Goal: Find specific page/section: Find specific page/section

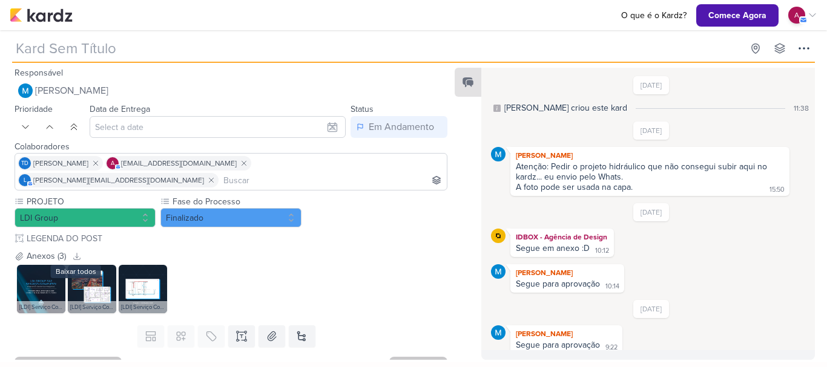
type input "[Linkedin] Criativo - Projetos"
type input "[DATE] 09:35"
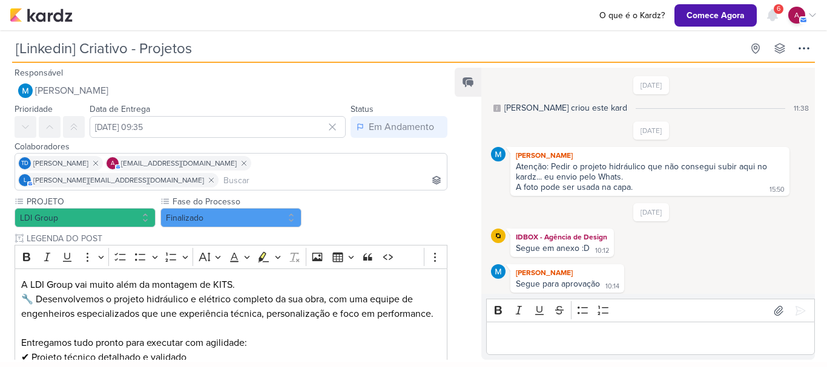
scroll to position [134, 0]
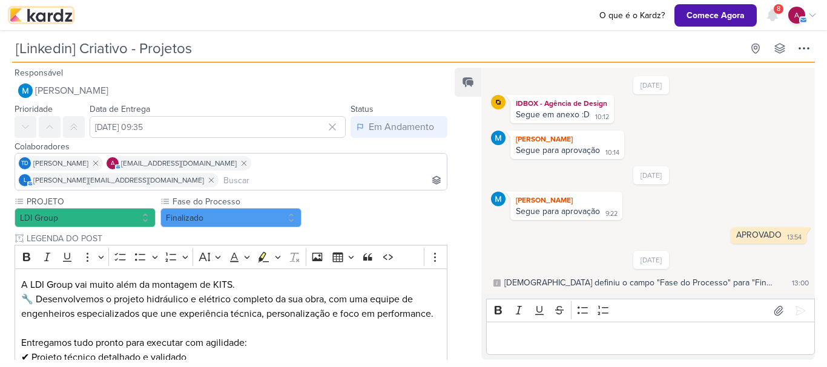
click at [47, 16] on img at bounding box center [41, 15] width 63 height 15
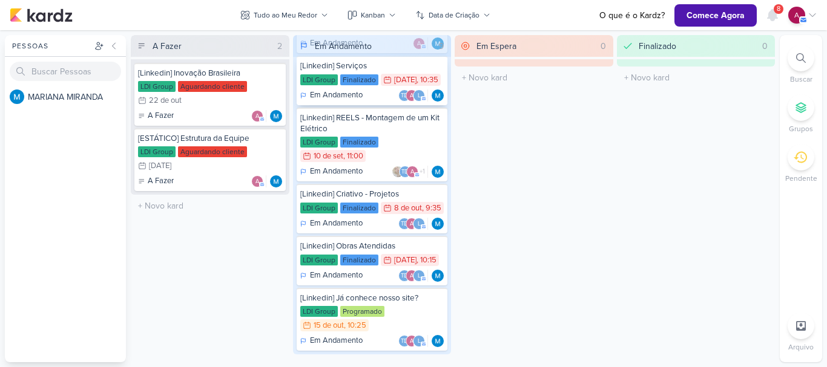
scroll to position [283, 0]
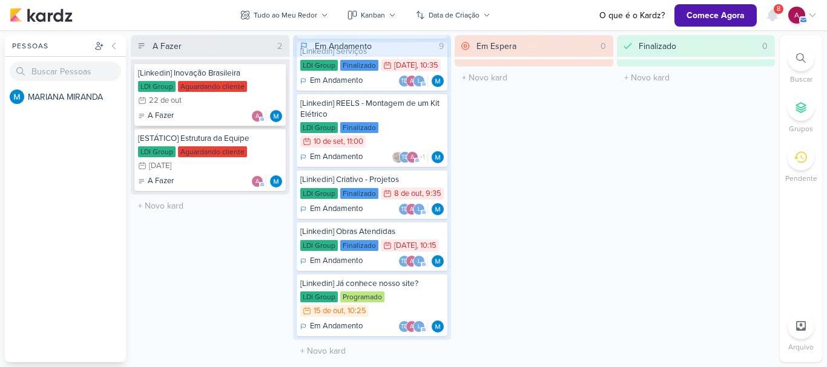
click at [198, 99] on div "LDI Group Aguardando cliente 22/10 22 de out" at bounding box center [210, 94] width 144 height 27
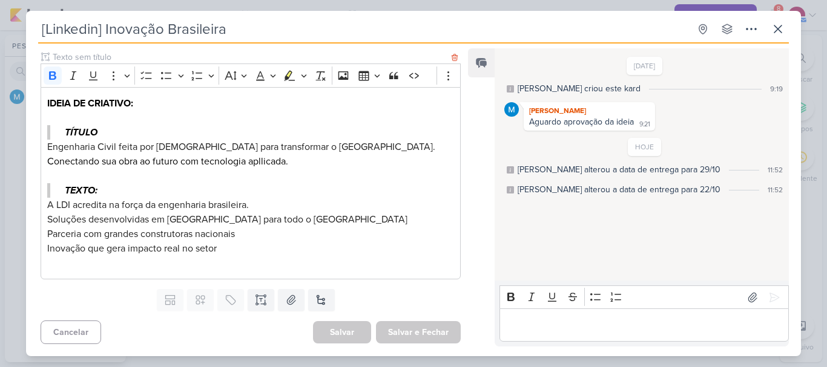
scroll to position [0, 0]
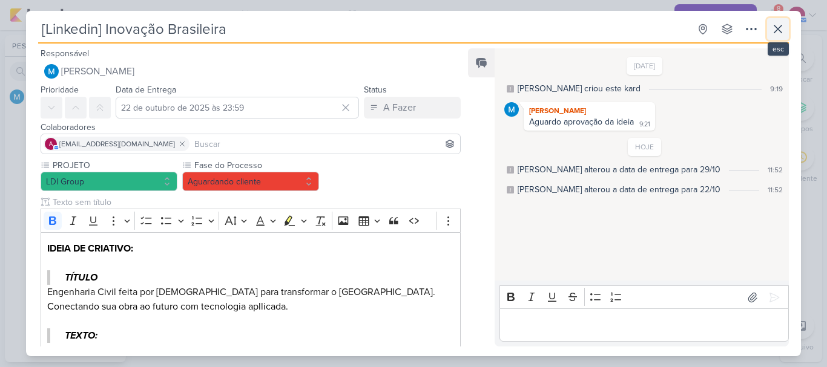
click at [775, 30] on icon at bounding box center [777, 29] width 15 height 15
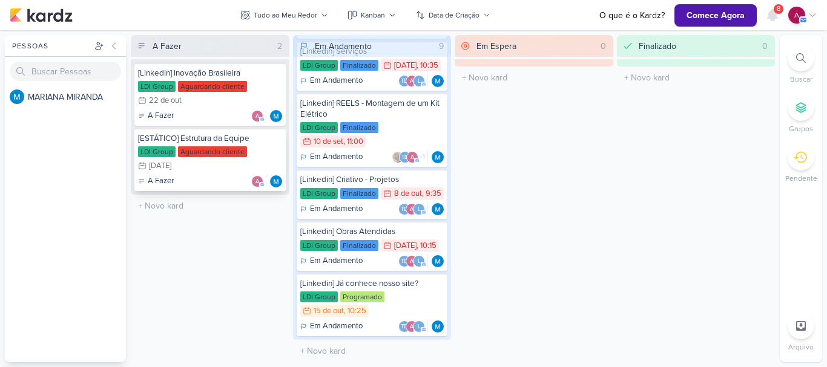
click at [200, 169] on div "LDI Group Aguardando cliente 10/12 10 de dez" at bounding box center [210, 159] width 144 height 27
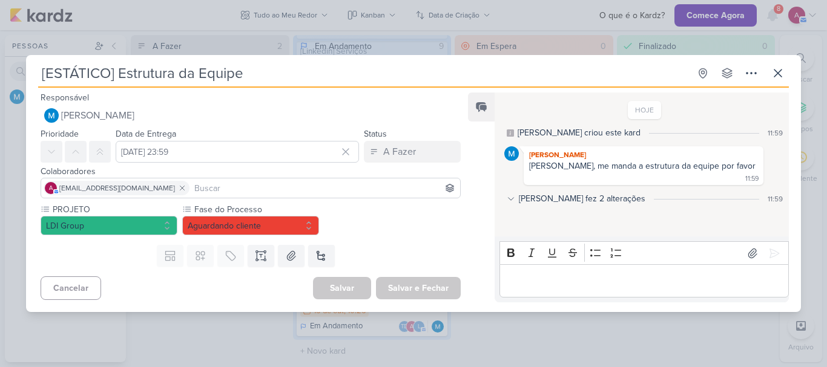
click at [554, 280] on p "Editor editing area: main" at bounding box center [643, 281] width 277 height 15
click at [778, 70] on icon at bounding box center [777, 73] width 15 height 15
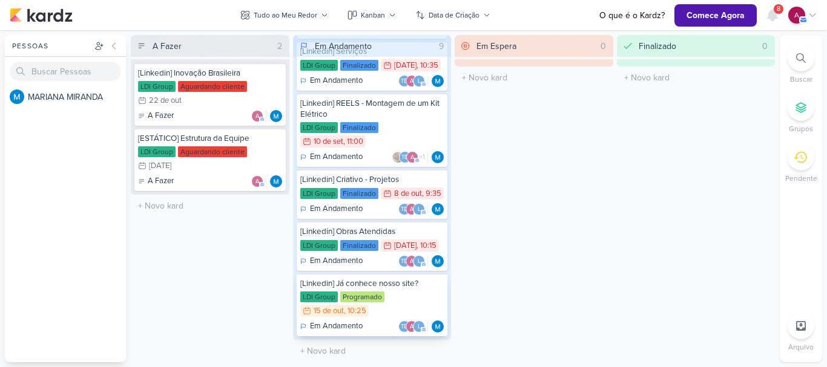
click at [387, 306] on div "LDI Group Programado 15/10 15 de out , 10:25" at bounding box center [372, 305] width 144 height 27
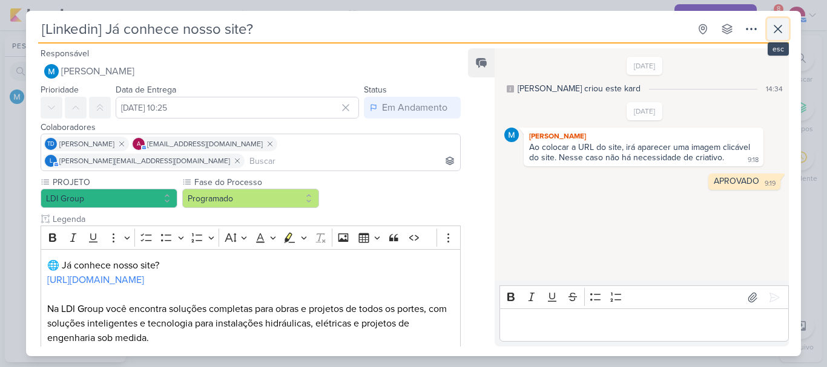
click at [784, 29] on icon at bounding box center [777, 29] width 15 height 15
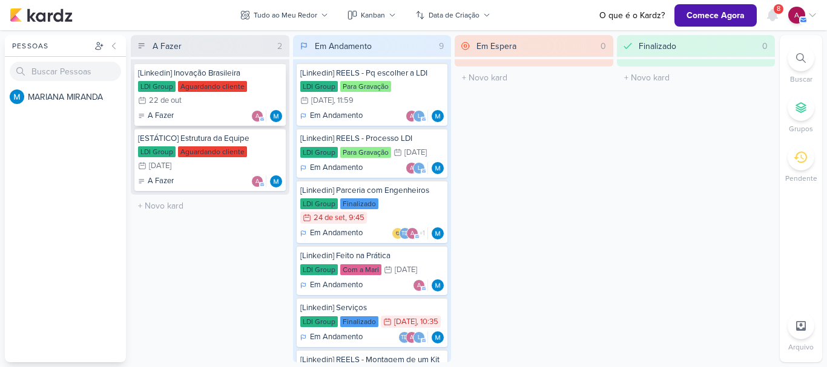
click at [209, 102] on div "LDI Group Aguardando cliente 22/10 22 de out" at bounding box center [210, 94] width 144 height 27
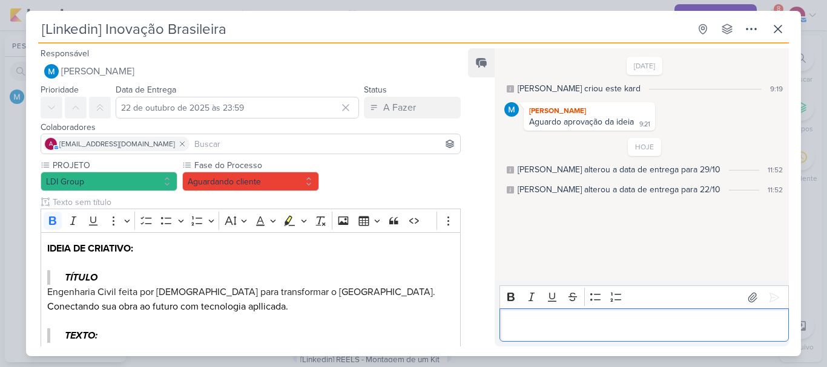
click at [555, 322] on p "Editor editing area: main" at bounding box center [643, 325] width 277 height 15
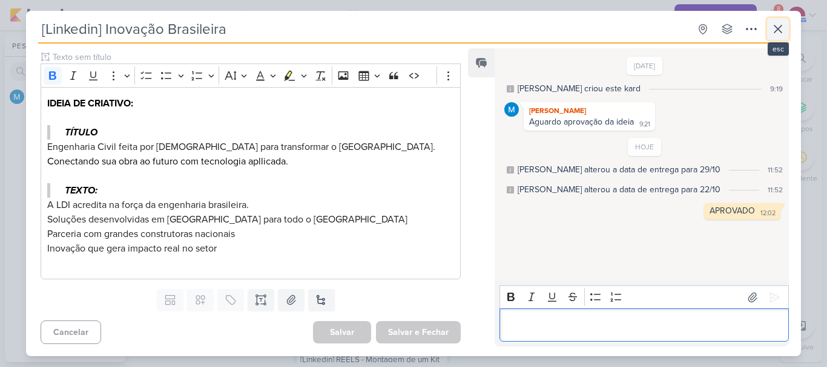
click at [777, 27] on icon at bounding box center [777, 29] width 15 height 15
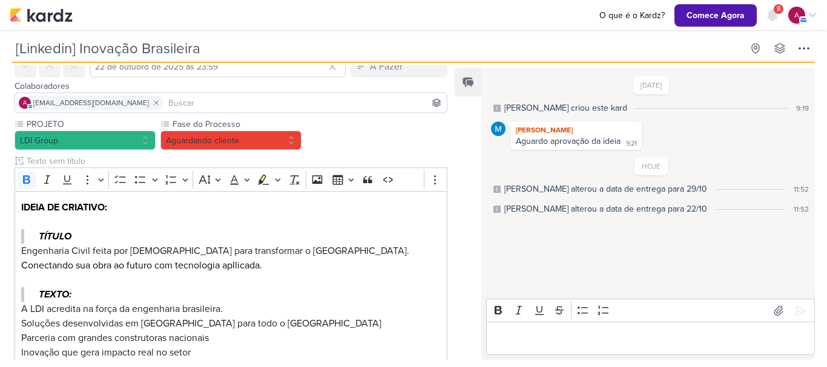
scroll to position [150, 0]
